Goal: Task Accomplishment & Management: Manage account settings

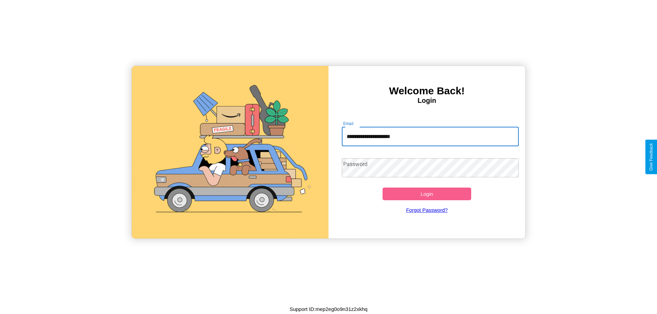
type input "**********"
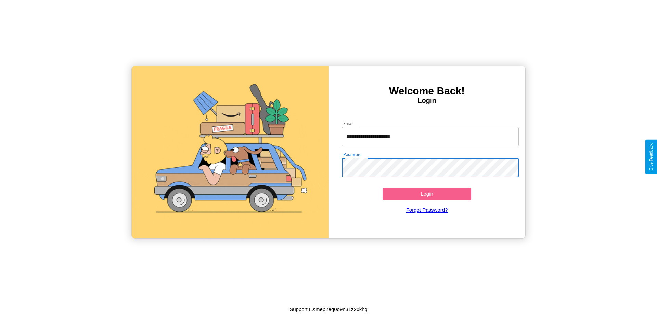
click at [426, 194] on button "Login" at bounding box center [426, 194] width 89 height 13
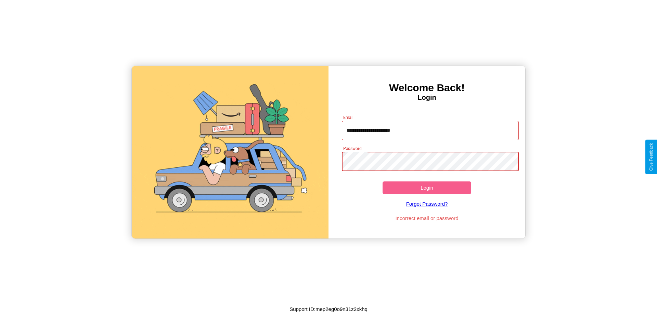
click at [426, 188] on button "Login" at bounding box center [426, 188] width 89 height 13
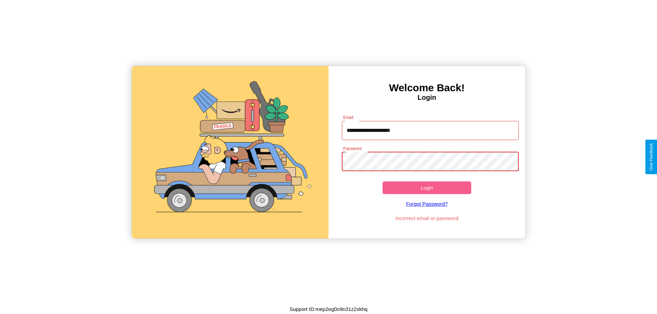
click at [426, 188] on button "Login" at bounding box center [426, 188] width 89 height 13
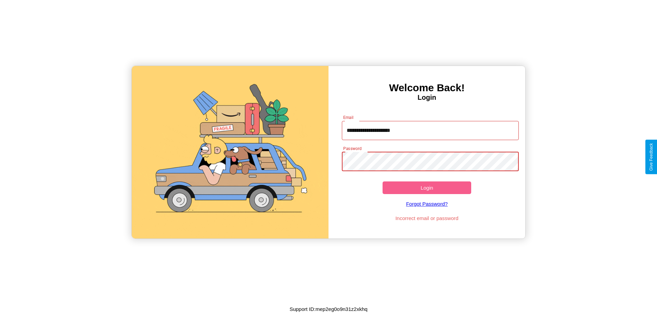
click at [426, 188] on button "Login" at bounding box center [426, 188] width 89 height 13
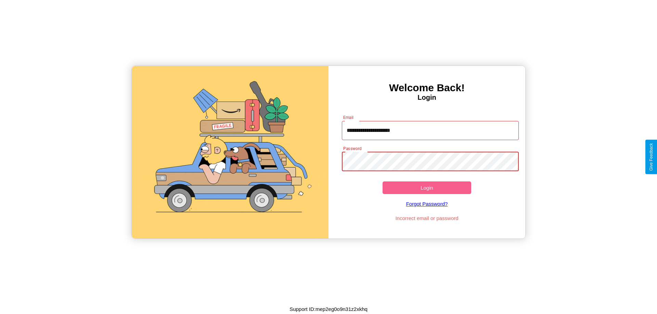
click at [426, 188] on button "Login" at bounding box center [426, 188] width 89 height 13
